Goal: Navigation & Orientation: Find specific page/section

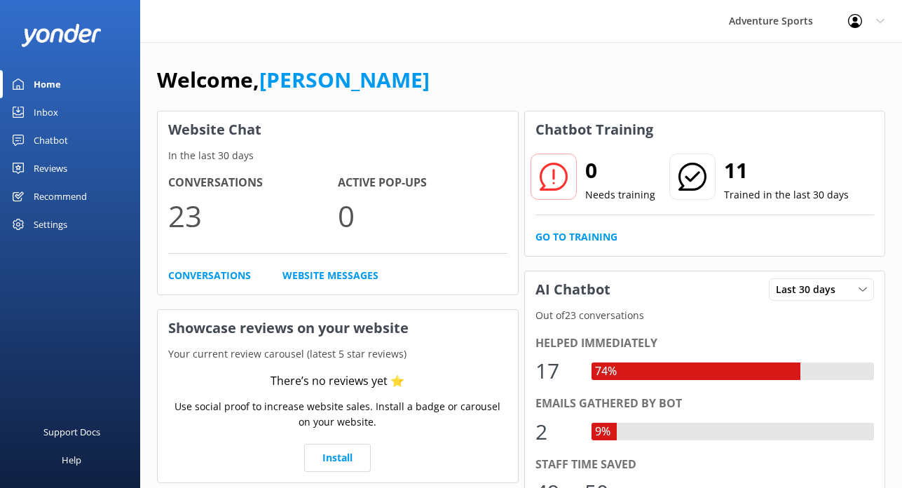
click at [43, 86] on div "Home" at bounding box center [47, 84] width 27 height 28
click at [41, 114] on div "Inbox" at bounding box center [46, 112] width 25 height 28
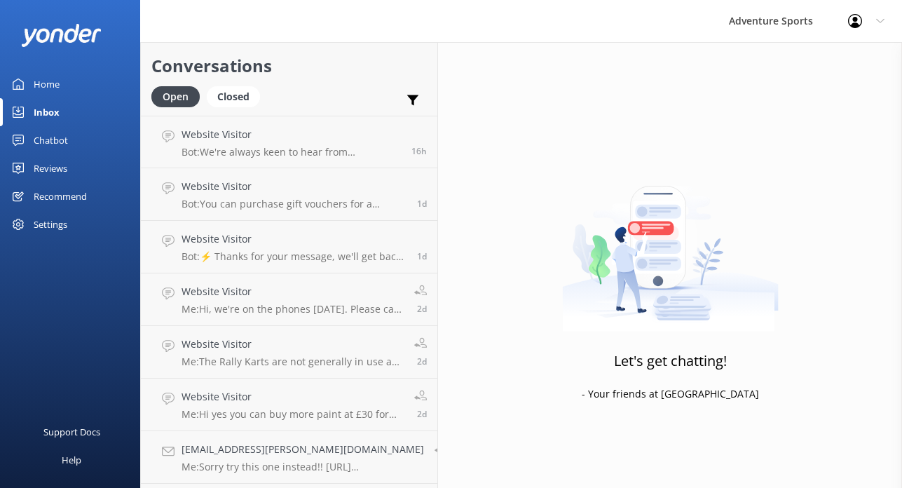
click at [44, 83] on div "Home" at bounding box center [47, 84] width 26 height 28
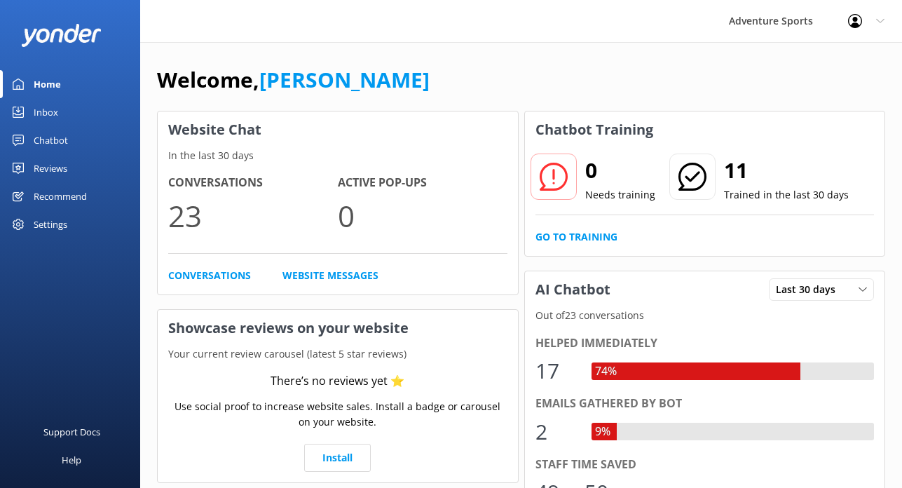
click at [39, 113] on div "Inbox" at bounding box center [46, 112] width 25 height 28
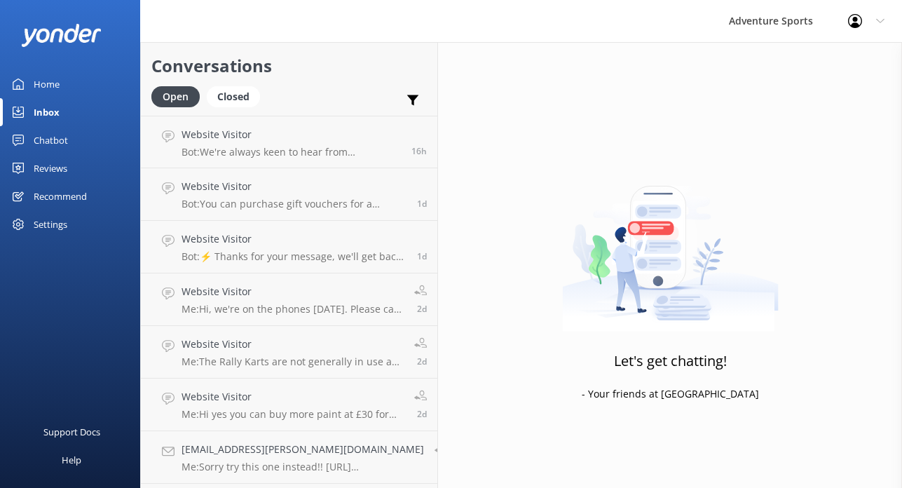
click at [41, 84] on div "Home" at bounding box center [47, 84] width 26 height 28
